Goal: Information Seeking & Learning: Understand process/instructions

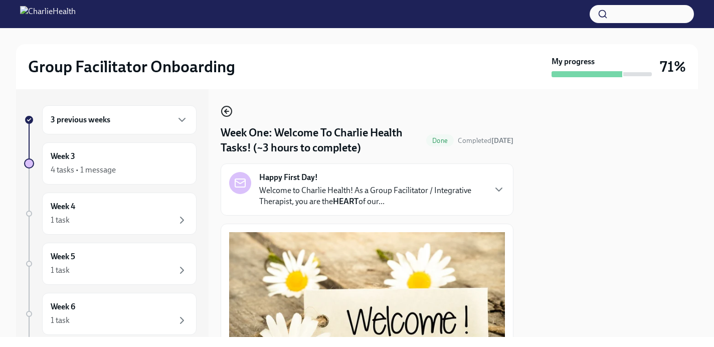
click at [228, 111] on icon "button" at bounding box center [227, 111] width 4 height 0
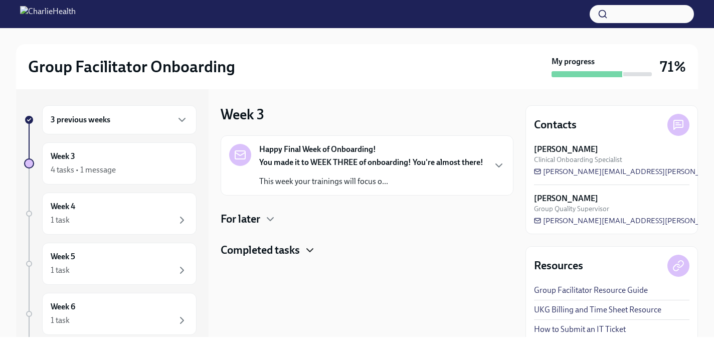
click at [305, 256] on icon "button" at bounding box center [310, 250] width 12 height 12
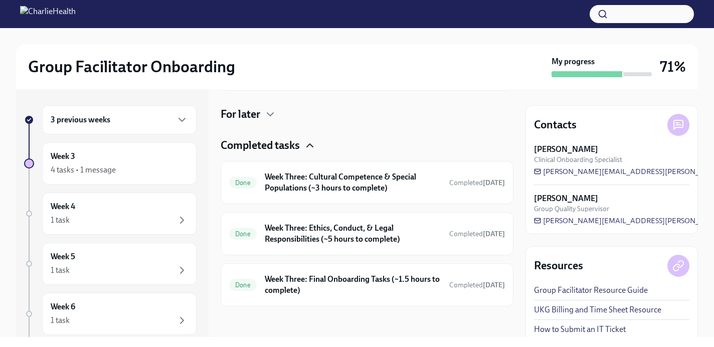
scroll to position [117, 0]
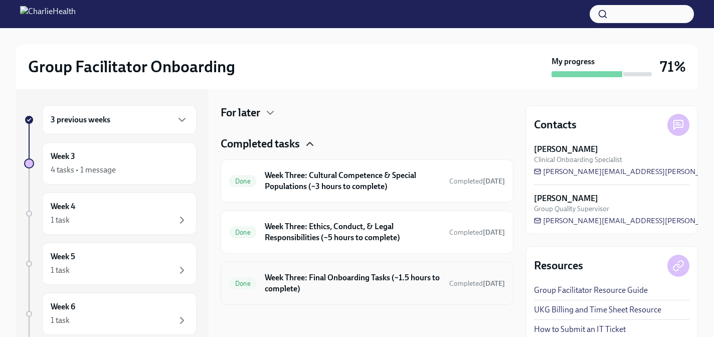
click at [338, 284] on h6 "Week Three: Final Onboarding Tasks (~1.5 hours to complete)" at bounding box center [353, 283] width 177 height 22
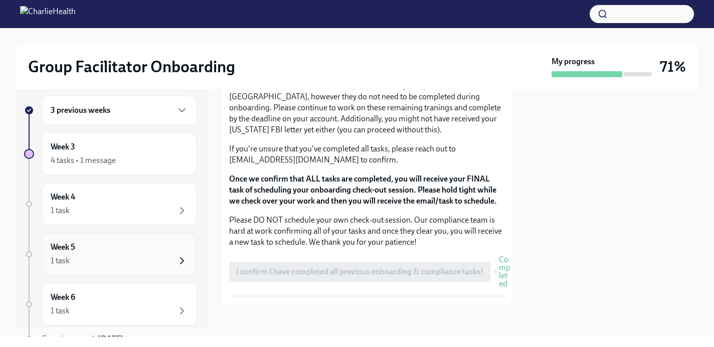
scroll to position [1, 0]
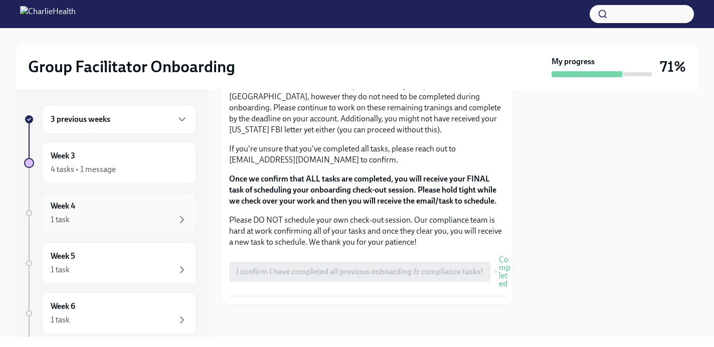
click at [150, 217] on div "1 task" at bounding box center [119, 220] width 137 height 12
